Goal: Find specific page/section: Find specific page/section

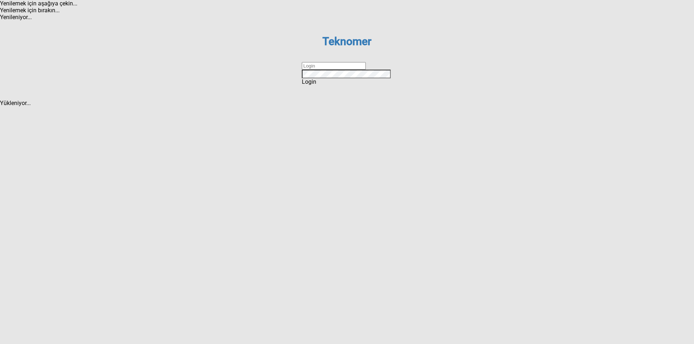
click at [325, 70] on input "text" at bounding box center [334, 66] width 64 height 8
type input "ihsankoc"
click at [327, 100] on div "Teknomer Sign In to your account ihsankoc Remember me Login Forgot password ? C…" at bounding box center [346, 60] width 119 height 79
click at [326, 85] on div "Login" at bounding box center [347, 81] width 90 height 7
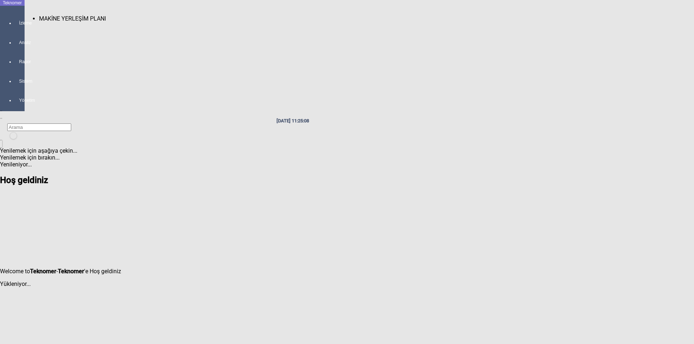
click at [56, 15] on span "MAKİNE YERLEŞİM PLANI" at bounding box center [72, 18] width 67 height 7
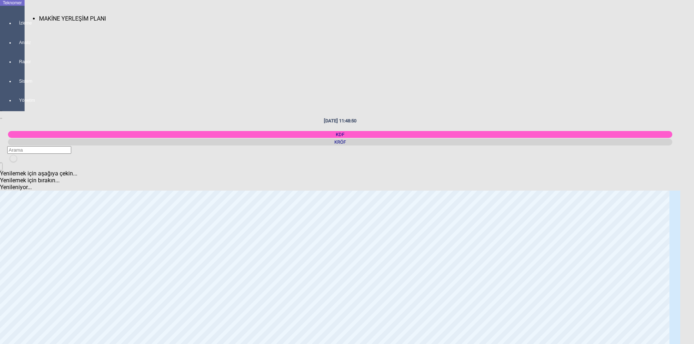
click at [14, 30] on div at bounding box center [19, 30] width 10 height 0
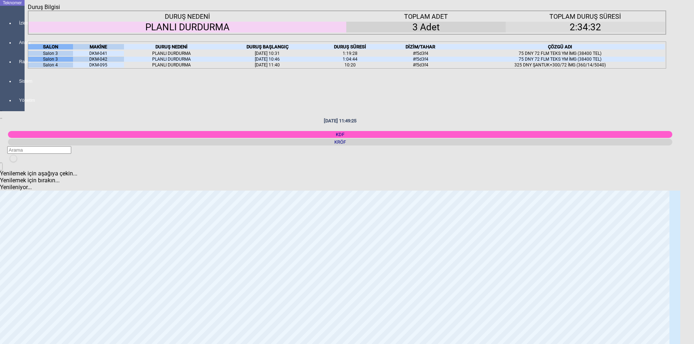
click at [656, 10] on div "Kapat" at bounding box center [347, 10] width 638 height 0
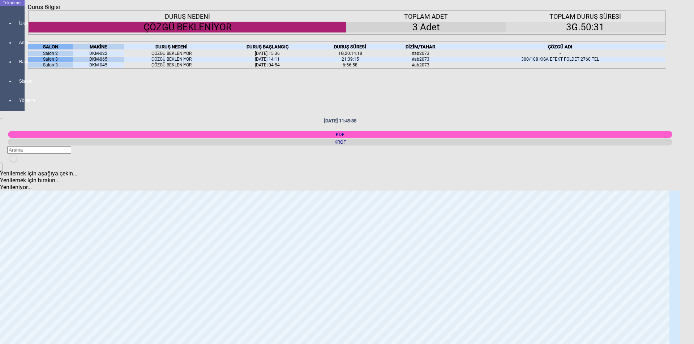
click at [28, 10] on icon "Kapat" at bounding box center [28, 10] width 0 height 0
